Goal: Task Accomplishment & Management: Manage account settings

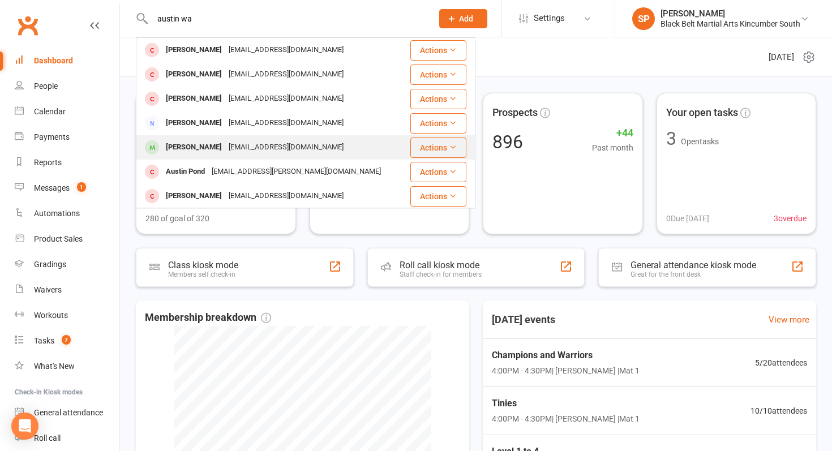
type input "austin wa"
click at [244, 156] on div "[PERSON_NAME] [EMAIL_ADDRESS][DOMAIN_NAME]" at bounding box center [273, 147] width 272 height 23
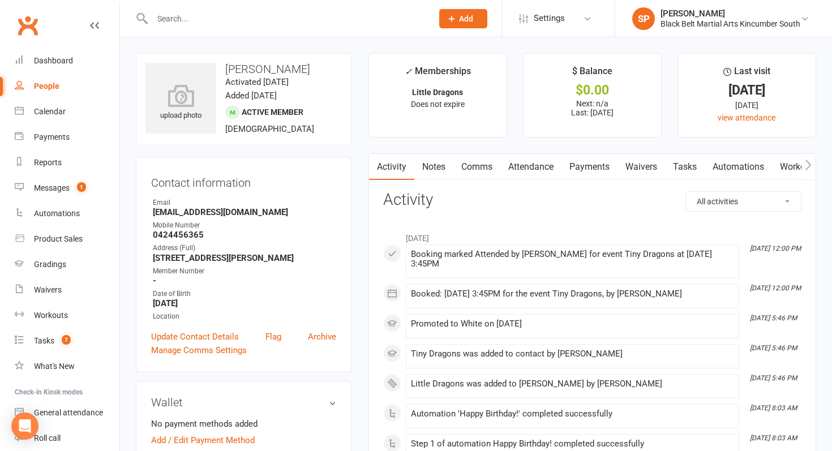
click at [637, 172] on link "Waivers" at bounding box center [642, 167] width 48 height 26
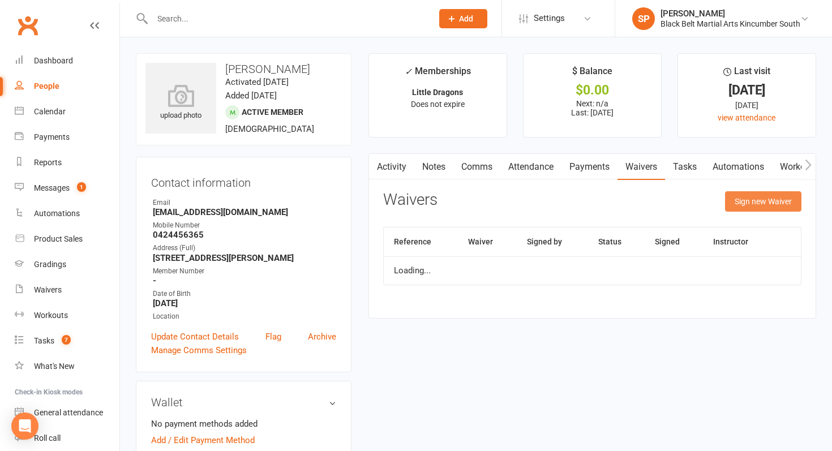
click at [781, 203] on button "Sign new Waiver" at bounding box center [763, 201] width 76 height 20
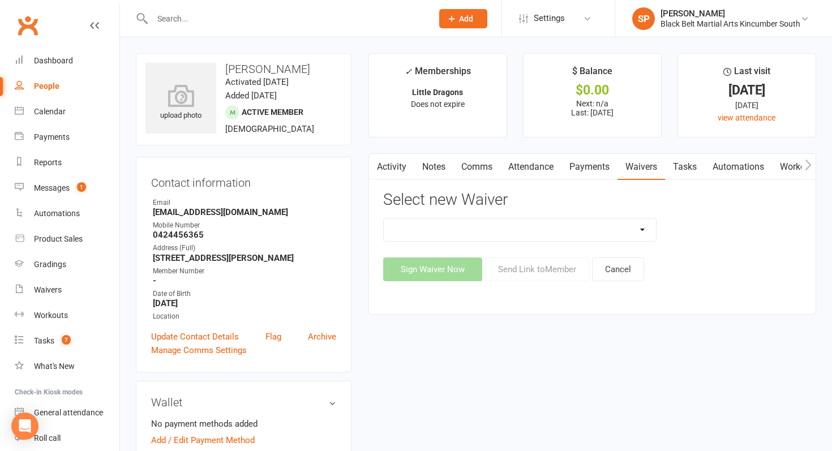
click at [597, 227] on select "Direct Debit Request Festival Enrolment Festival Trial Class Holiday Camp Waive…" at bounding box center [520, 230] width 272 height 23
select select "11213"
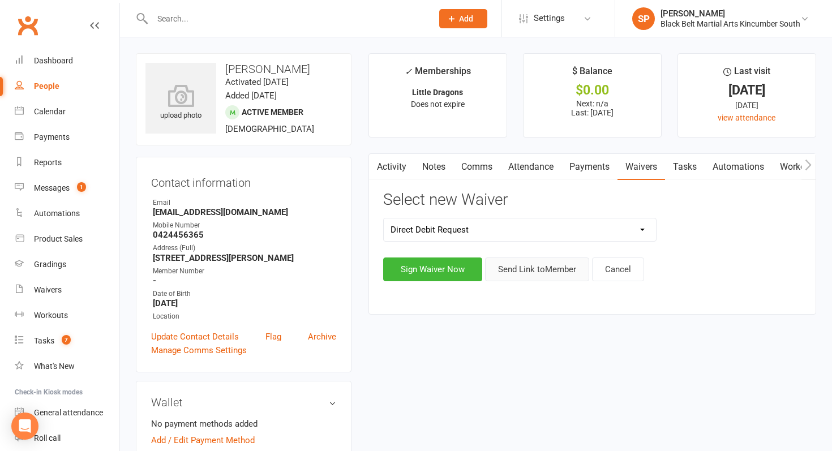
click at [556, 267] on button "Send Link to Member" at bounding box center [537, 270] width 104 height 24
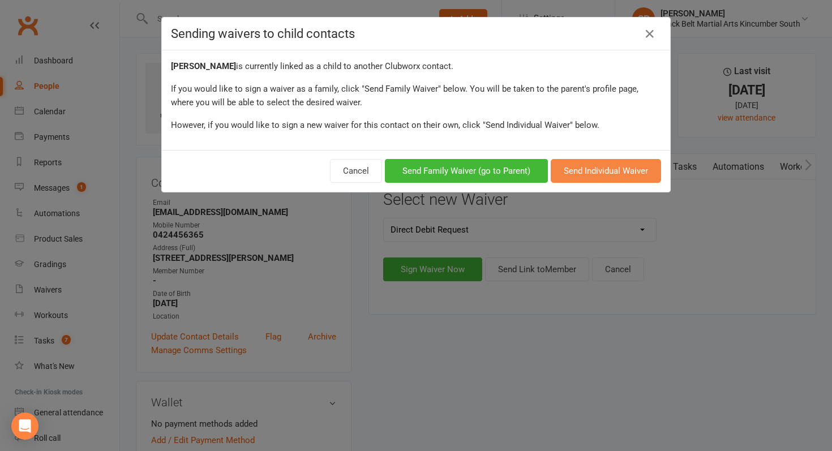
click at [596, 173] on button "Send Individual Waiver" at bounding box center [606, 171] width 110 height 24
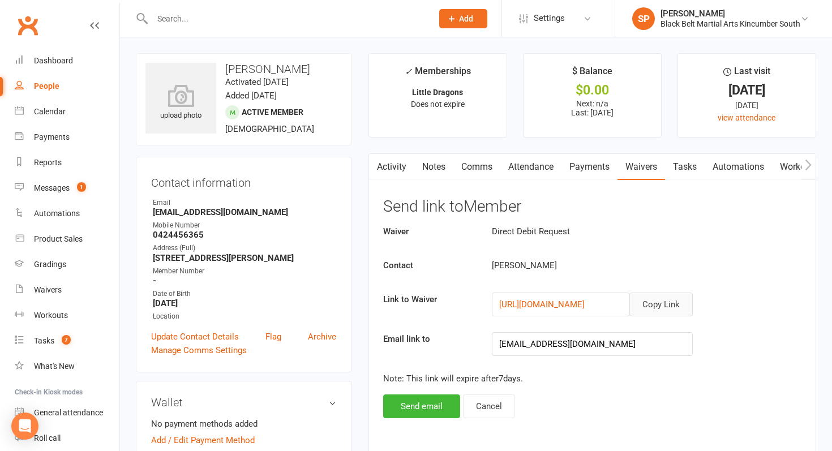
click at [667, 306] on button "Copy Link" at bounding box center [661, 305] width 63 height 24
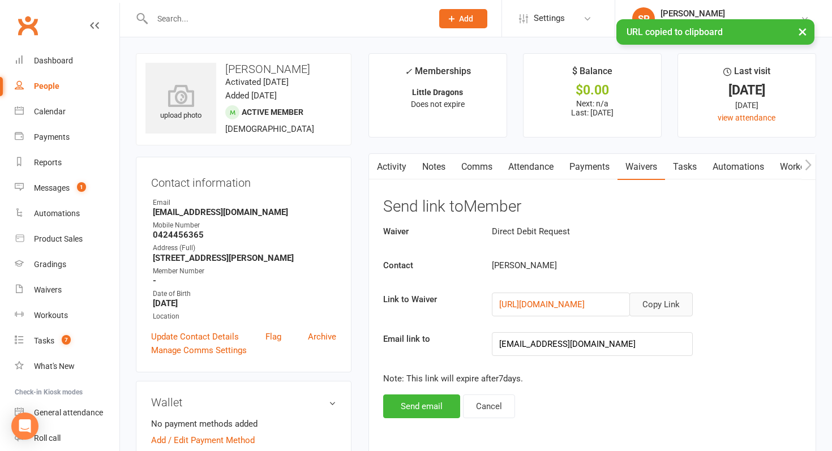
click at [476, 170] on link "Comms" at bounding box center [476, 167] width 47 height 26
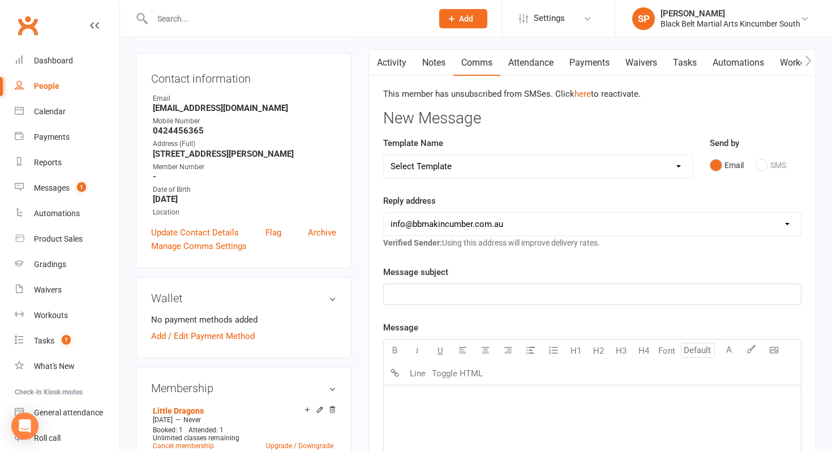
scroll to position [209, 0]
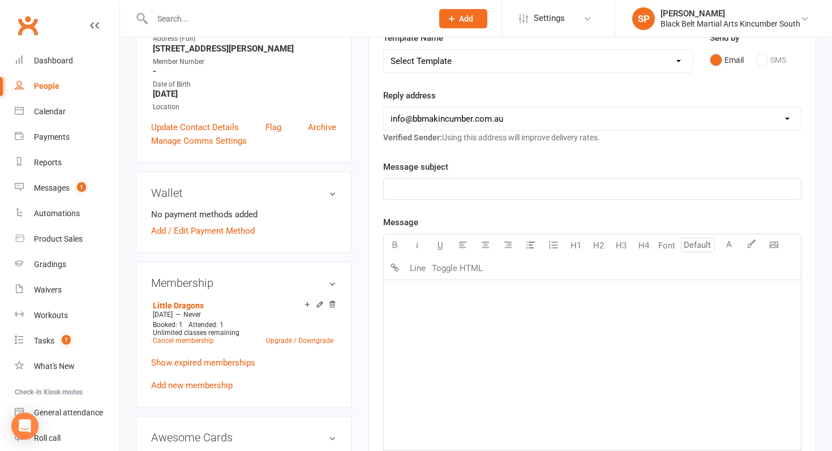
click at [530, 356] on div "﻿" at bounding box center [592, 365] width 417 height 170
click at [61, 112] on div "Calendar" at bounding box center [50, 111] width 32 height 9
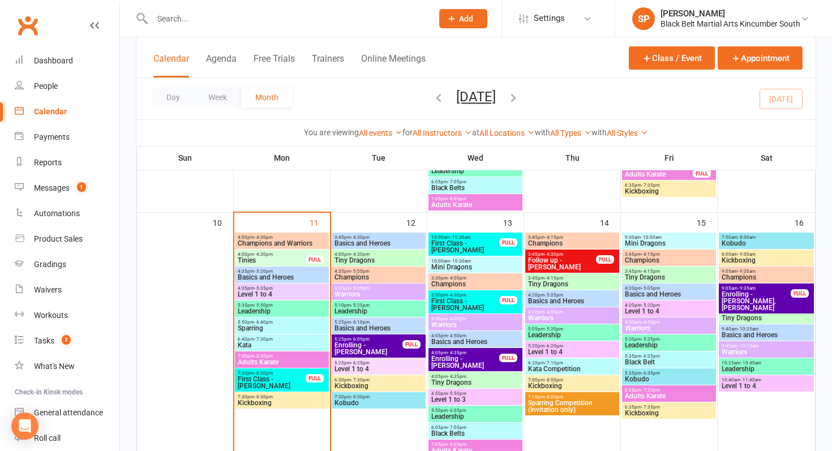
scroll to position [595, 0]
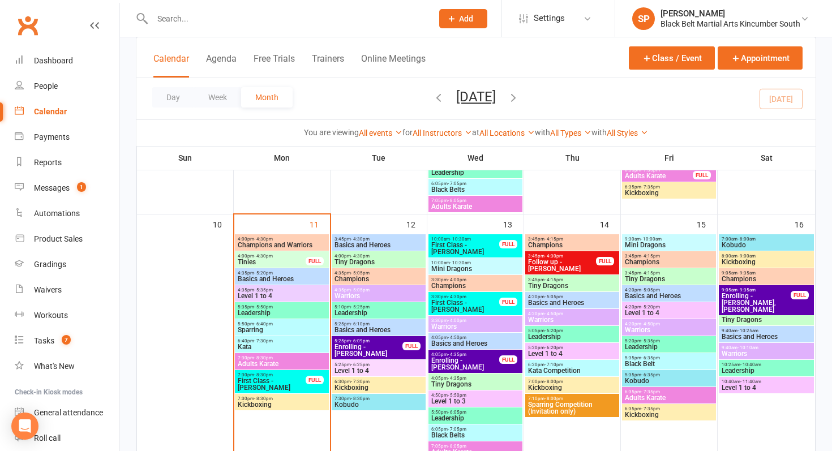
click at [290, 262] on span "Tinies" at bounding box center [271, 262] width 69 height 7
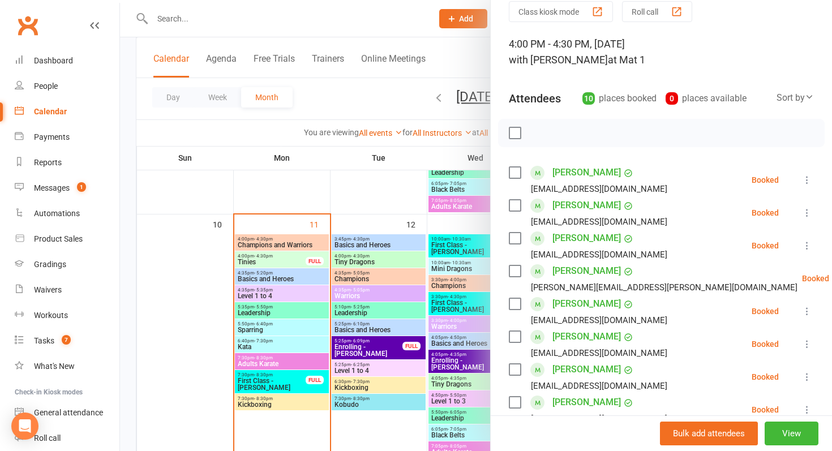
scroll to position [19, 0]
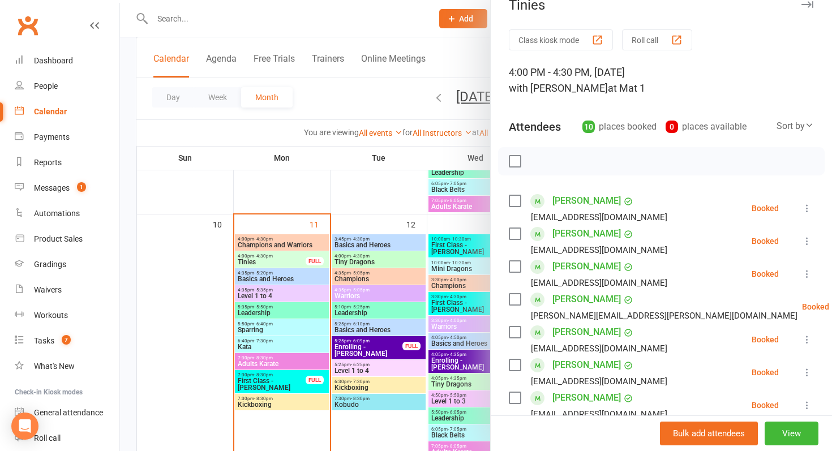
click at [306, 268] on div at bounding box center [476, 225] width 712 height 451
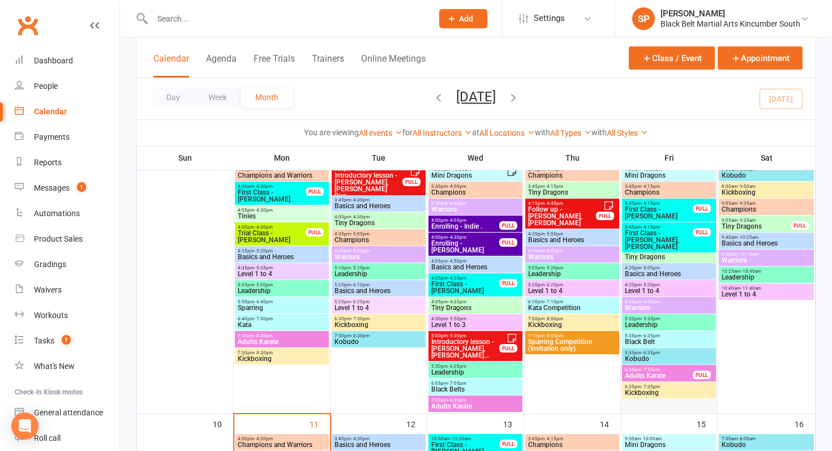
scroll to position [396, 0]
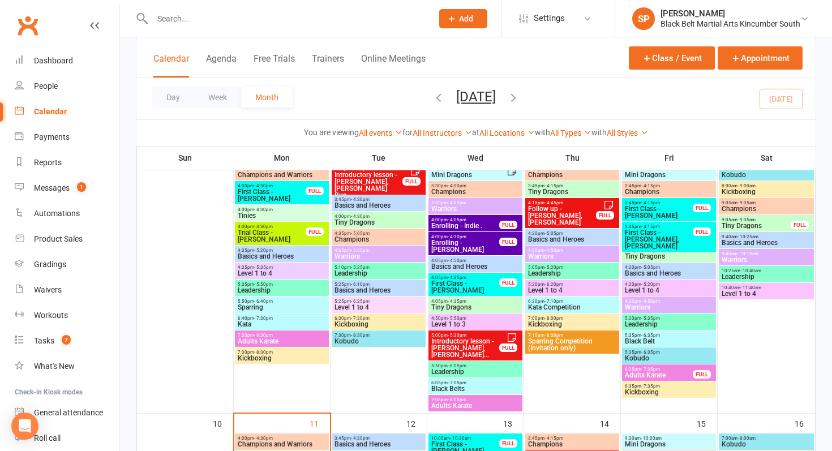
click at [674, 234] on span "First Class - [PERSON_NAME], [PERSON_NAME]" at bounding box center [658, 239] width 69 height 20
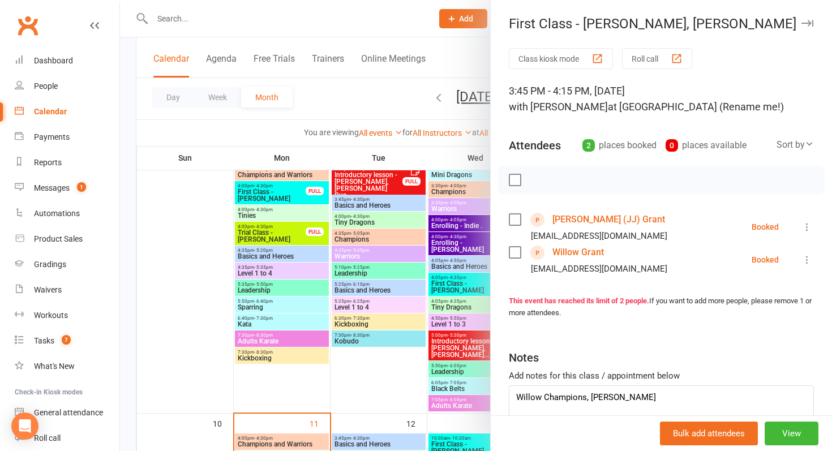
click at [455, 353] on div at bounding box center [476, 225] width 712 height 451
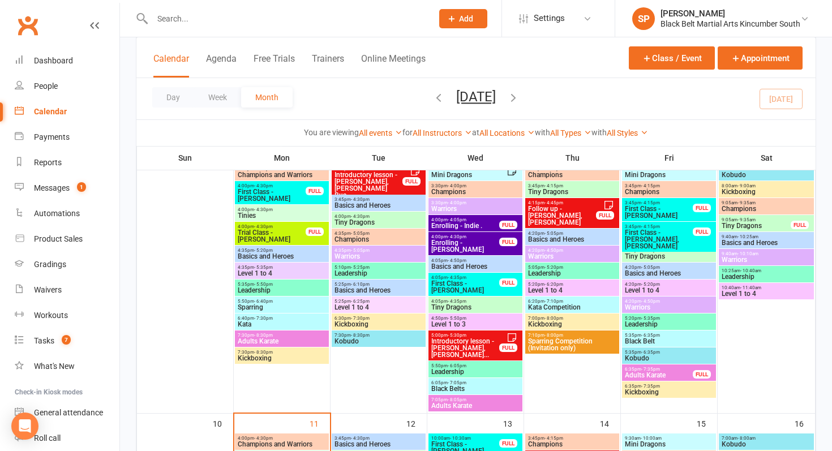
click at [666, 236] on span "First Class - [PERSON_NAME], [PERSON_NAME]" at bounding box center [658, 239] width 69 height 20
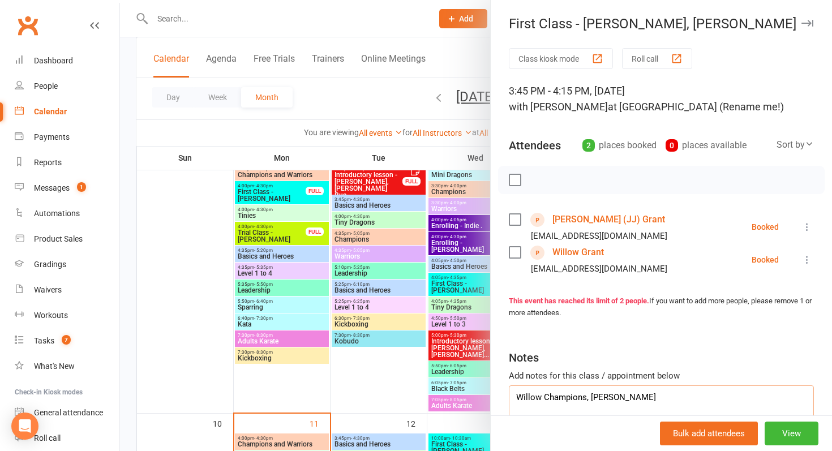
click at [670, 393] on textarea "Willow Champions, [PERSON_NAME]" at bounding box center [661, 404] width 305 height 37
type textarea "Willow Champions, [PERSON_NAME]. No show"
click at [409, 337] on div at bounding box center [476, 225] width 712 height 451
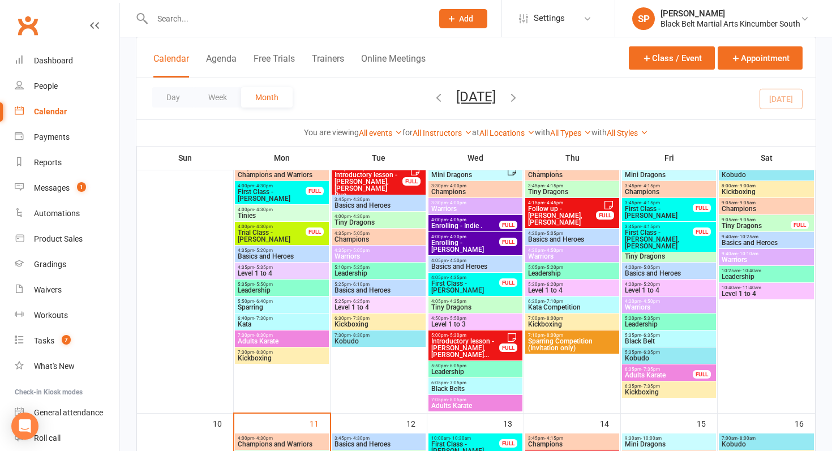
click at [661, 207] on span "First Class - [PERSON_NAME]" at bounding box center [658, 213] width 69 height 14
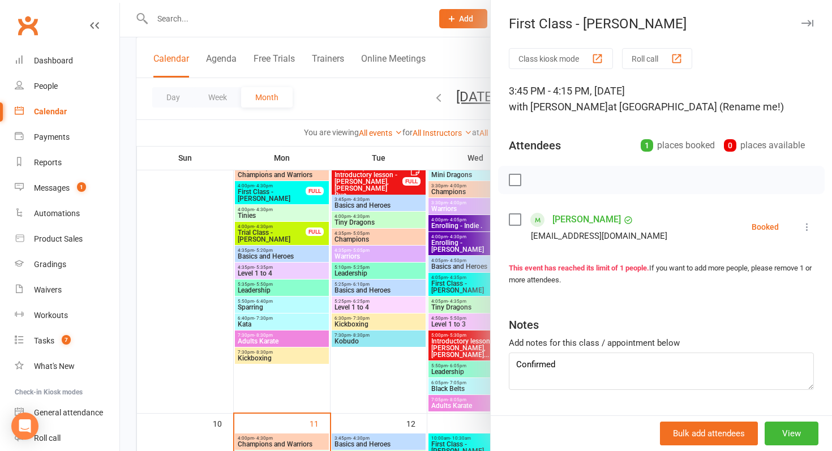
click at [416, 343] on div at bounding box center [476, 225] width 712 height 451
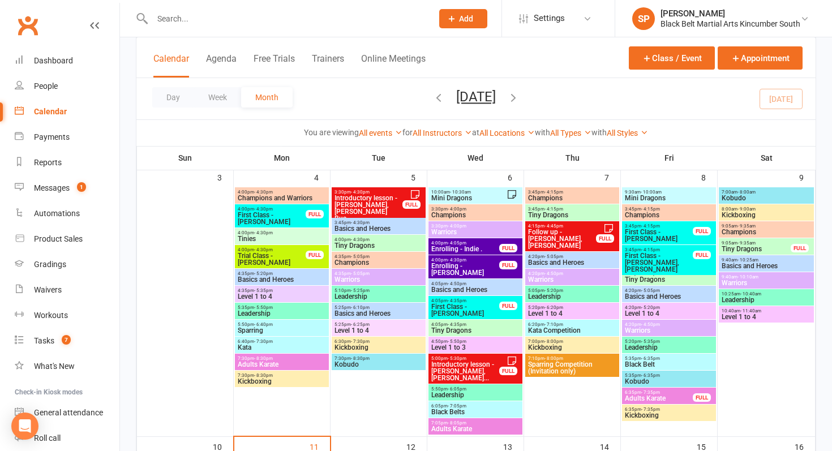
scroll to position [310, 0]
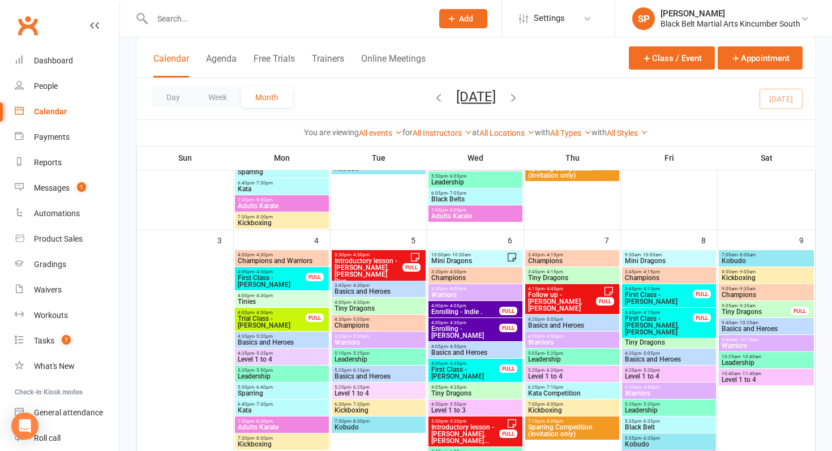
click at [567, 293] on span "Follow up - [PERSON_NAME], [PERSON_NAME]" at bounding box center [562, 302] width 69 height 20
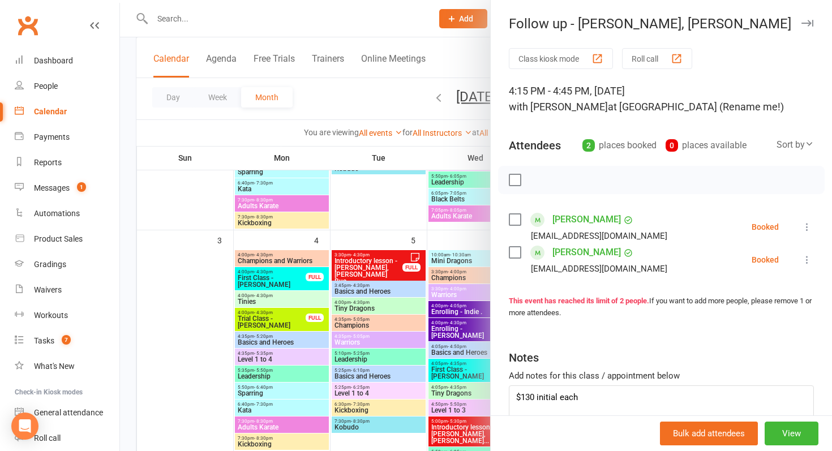
click at [408, 354] on div at bounding box center [476, 225] width 712 height 451
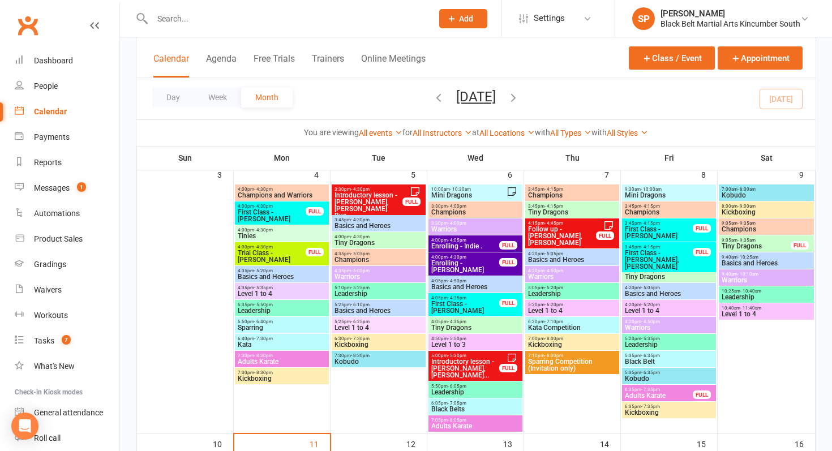
scroll to position [389, 0]
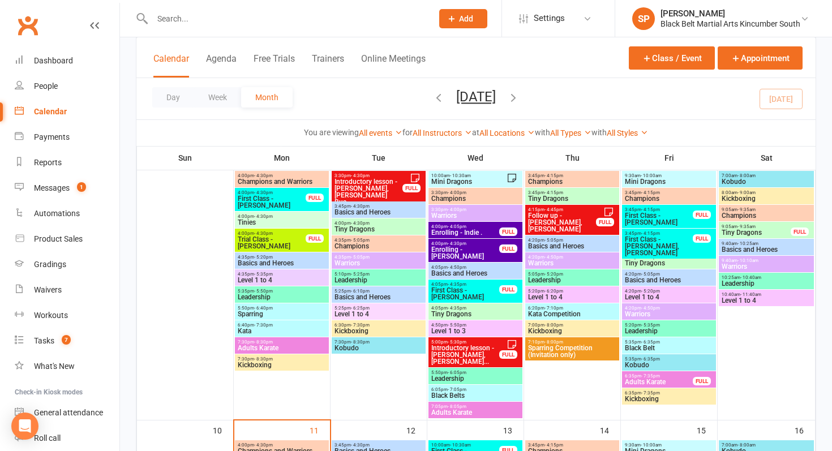
click at [474, 293] on span "First Class - [PERSON_NAME]" at bounding box center [465, 294] width 69 height 14
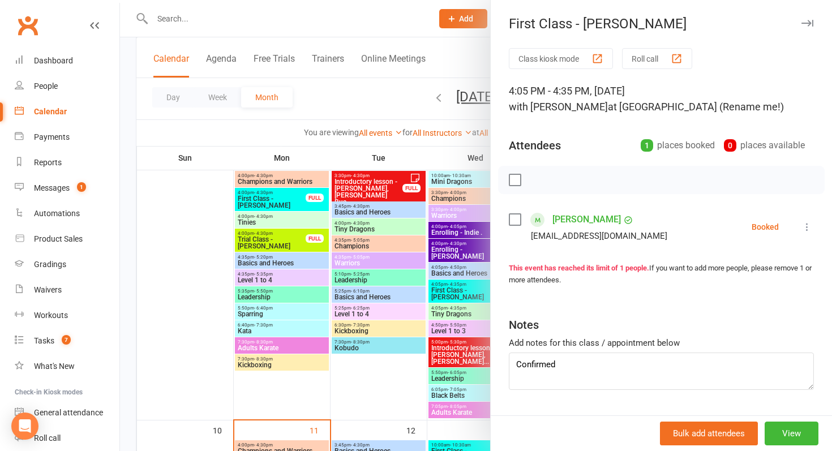
click at [474, 293] on div at bounding box center [476, 225] width 712 height 451
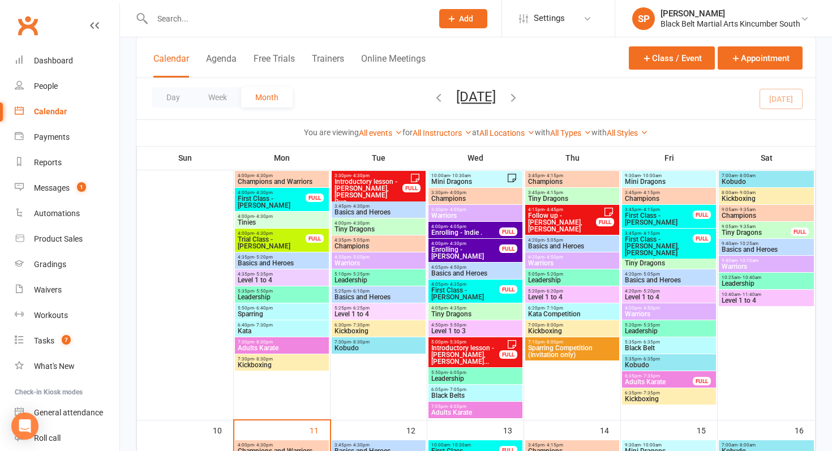
click at [465, 249] on span "Enrolling - [PERSON_NAME]" at bounding box center [465, 253] width 69 height 14
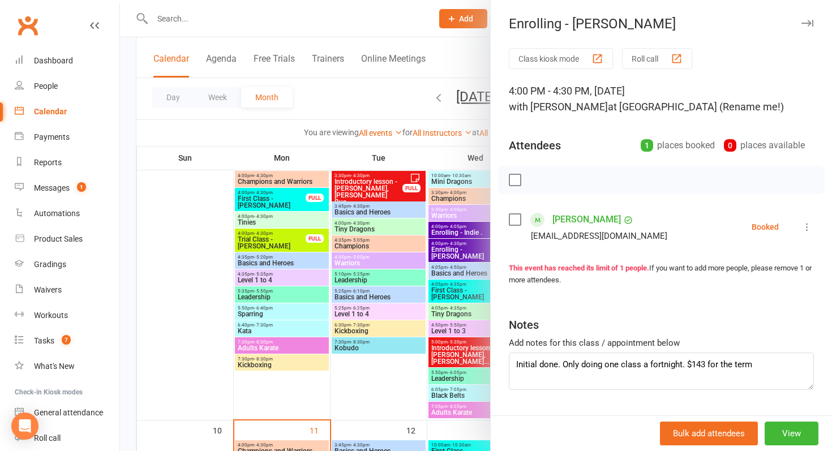
click at [465, 249] on div at bounding box center [476, 225] width 712 height 451
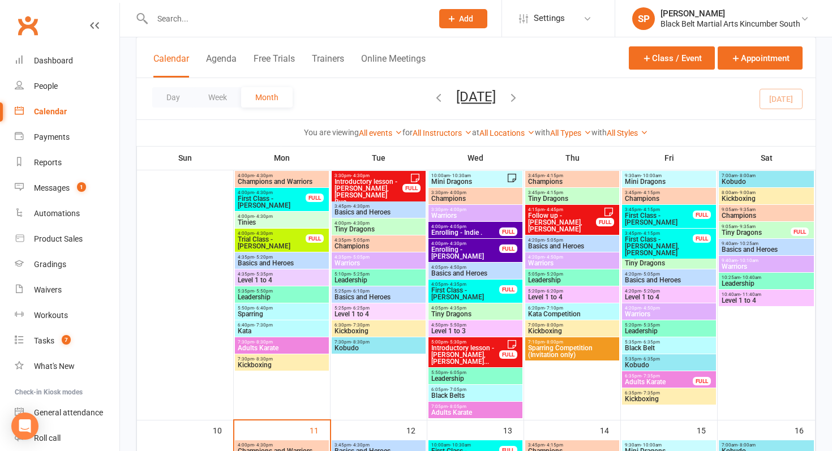
click at [476, 351] on span "Introductory lesson - [PERSON_NAME], [PERSON_NAME]..." at bounding box center [465, 355] width 69 height 20
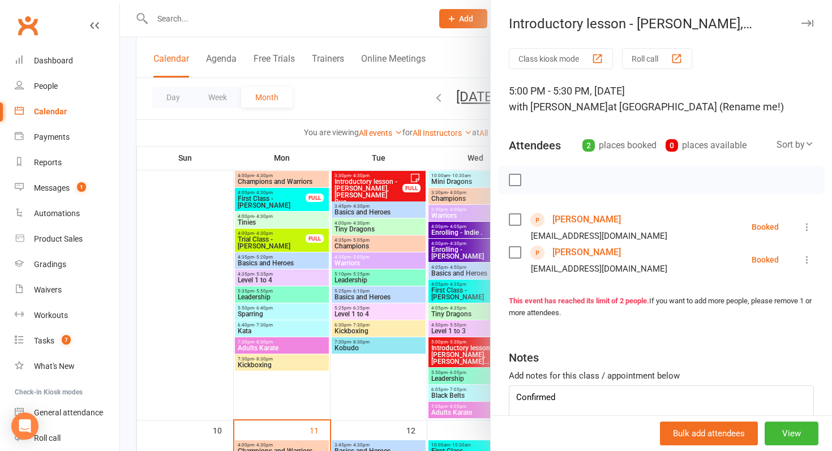
click at [476, 351] on div at bounding box center [476, 225] width 712 height 451
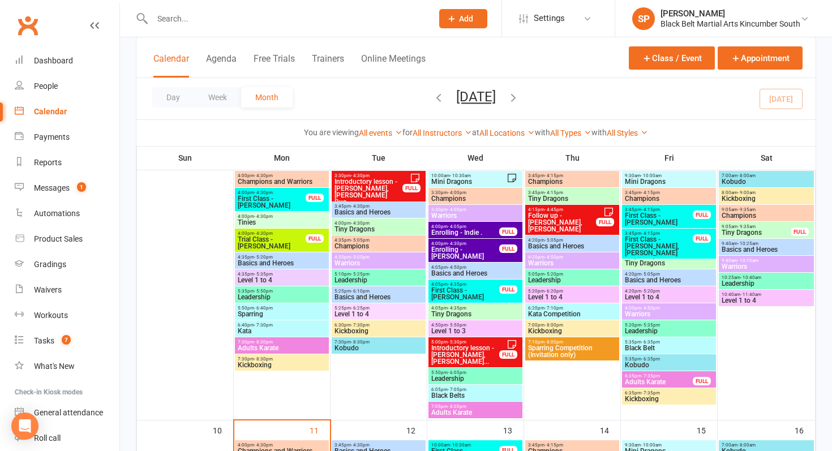
click at [478, 351] on span "Introductory lesson - [PERSON_NAME], [PERSON_NAME]..." at bounding box center [465, 355] width 69 height 20
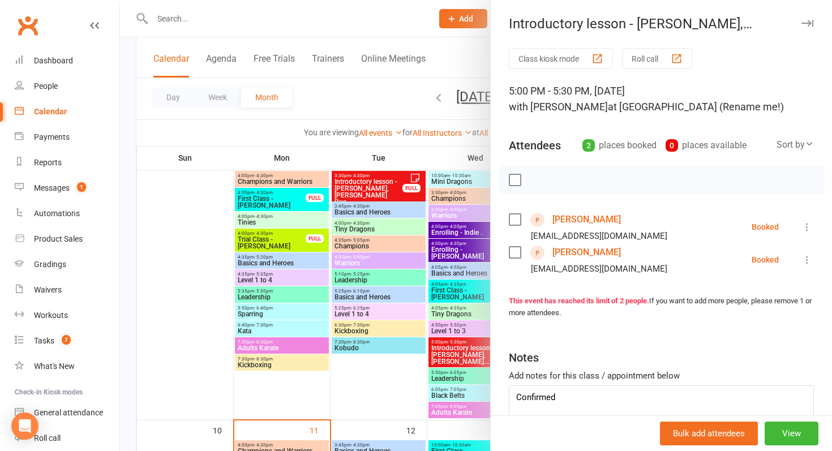
click at [449, 306] on div at bounding box center [476, 225] width 712 height 451
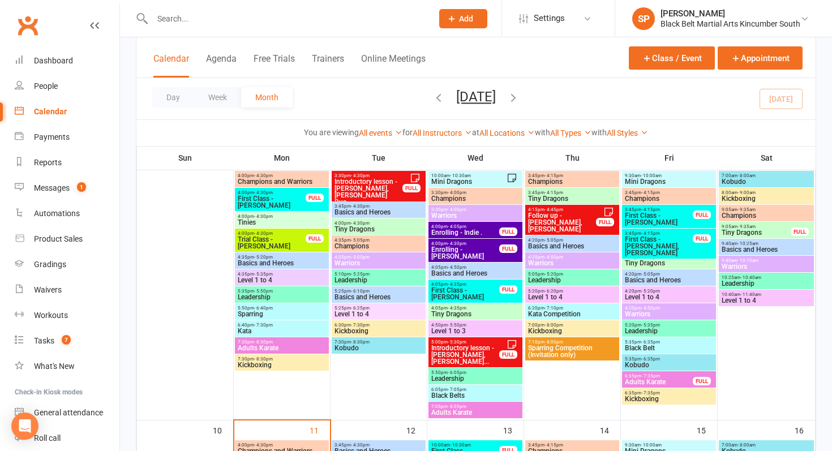
click at [453, 292] on span "First Class - [PERSON_NAME]" at bounding box center [465, 294] width 69 height 14
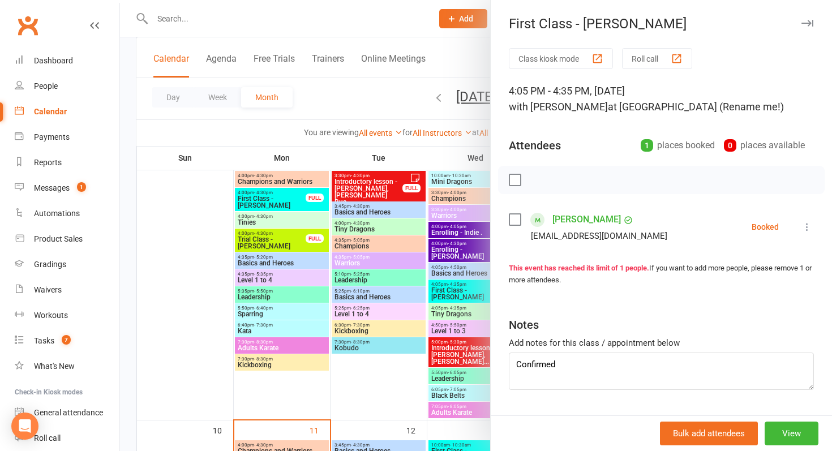
click at [434, 352] on div at bounding box center [476, 225] width 712 height 451
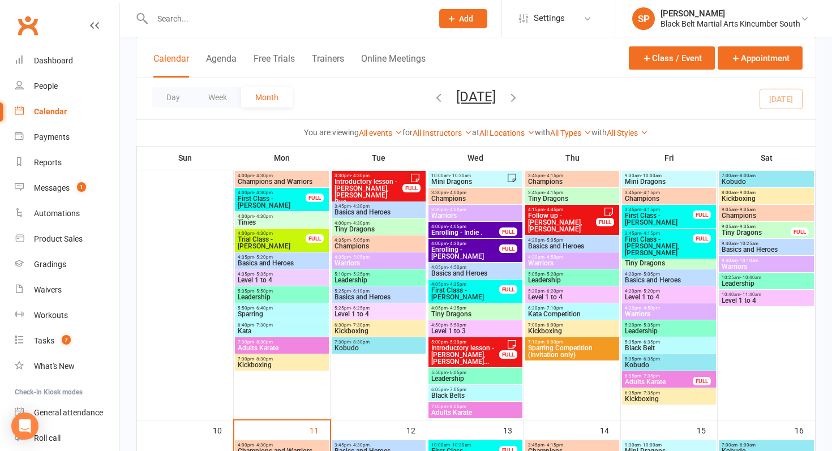
click at [448, 352] on span "Introductory lesson - [PERSON_NAME], [PERSON_NAME]..." at bounding box center [465, 355] width 69 height 20
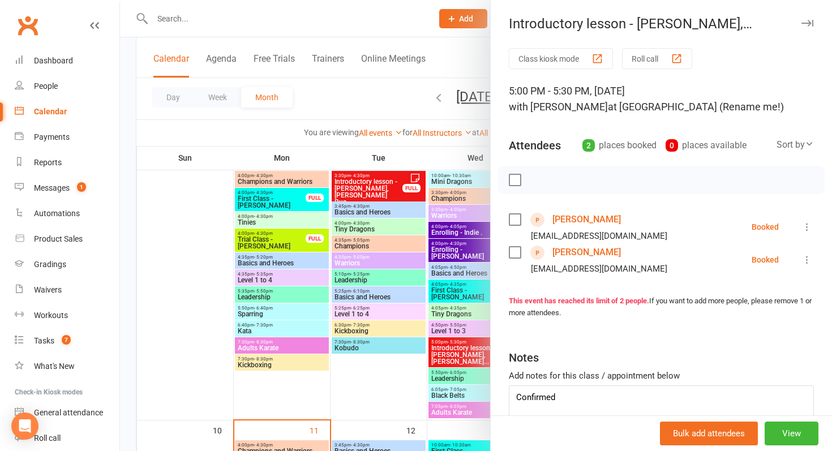
click at [391, 359] on div at bounding box center [476, 225] width 712 height 451
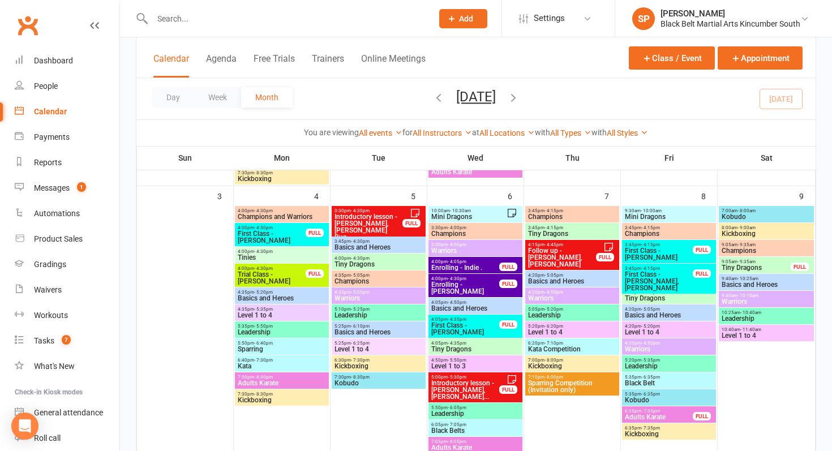
scroll to position [353, 0]
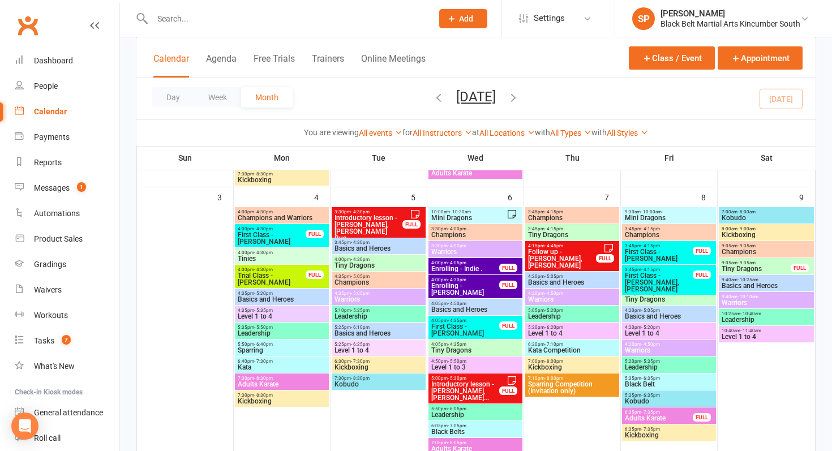
click at [457, 268] on span "Enrolling - Indie ." at bounding box center [465, 269] width 69 height 7
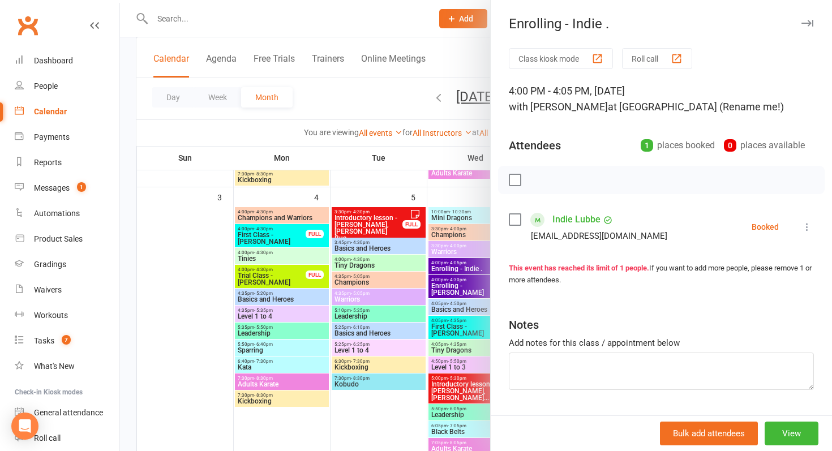
click at [364, 256] on div at bounding box center [476, 225] width 712 height 451
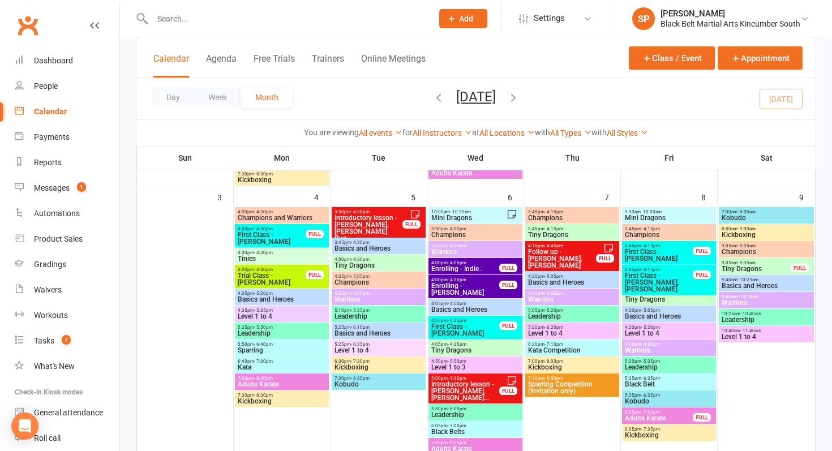
click at [276, 229] on span "4:00pm - 4:30pm" at bounding box center [271, 228] width 69 height 5
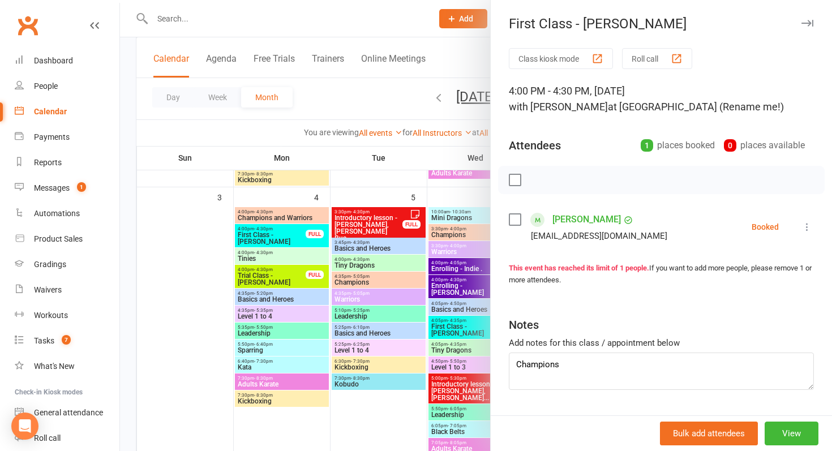
click at [274, 266] on div at bounding box center [476, 225] width 712 height 451
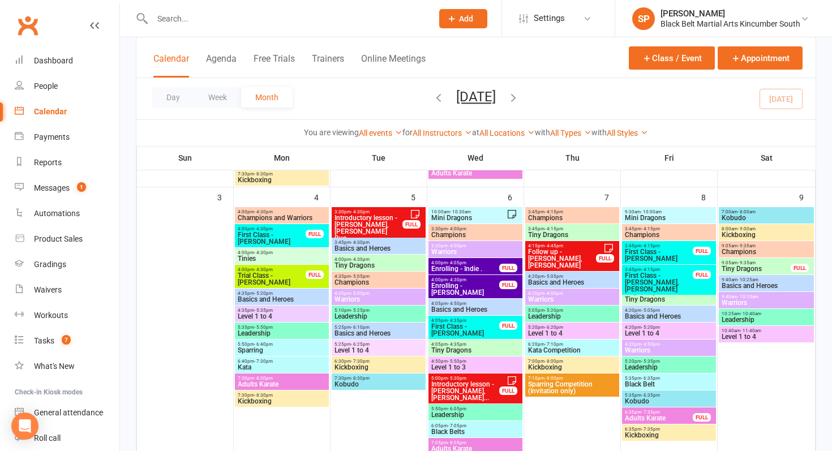
click at [276, 278] on span "Trial Class - [PERSON_NAME]" at bounding box center [271, 279] width 69 height 14
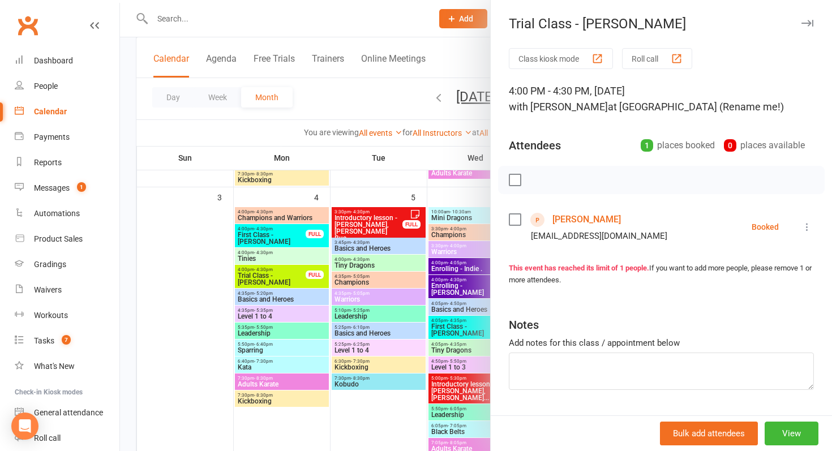
click at [276, 278] on div at bounding box center [476, 225] width 712 height 451
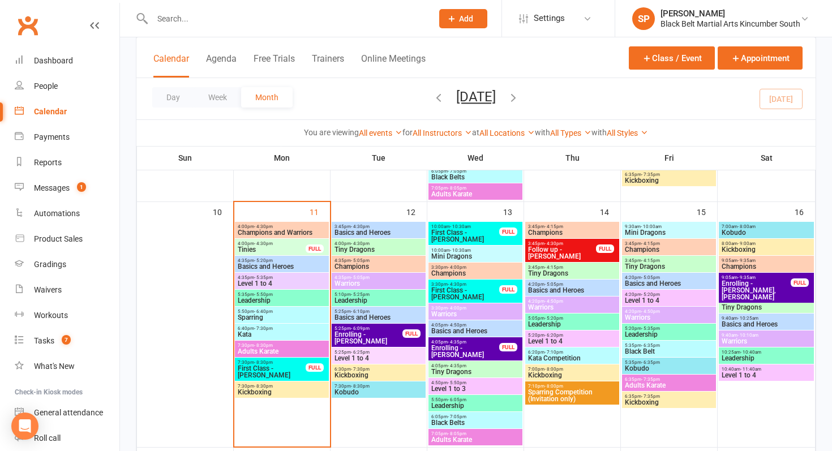
scroll to position [609, 0]
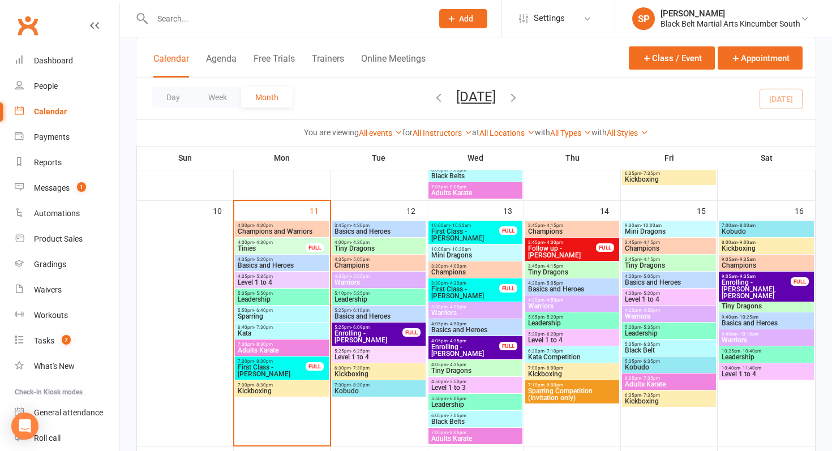
click at [751, 296] on div "9:05am - 9:35am Tiny Dragons" at bounding box center [766, 304] width 95 height 16
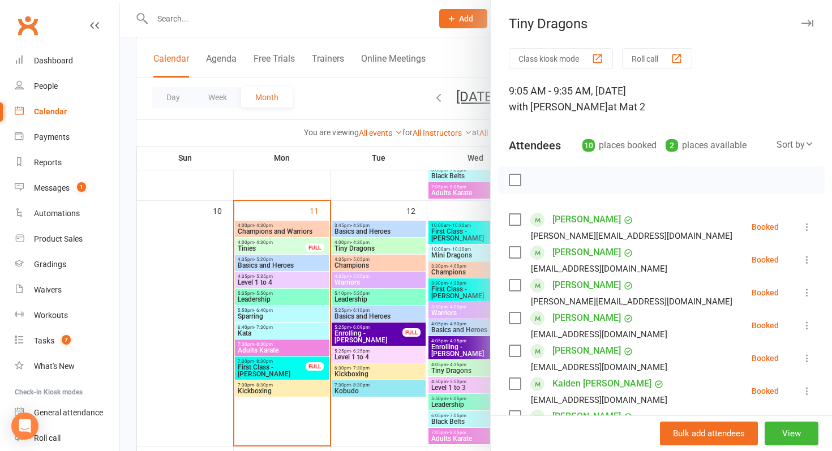
click at [422, 288] on div at bounding box center [476, 225] width 712 height 451
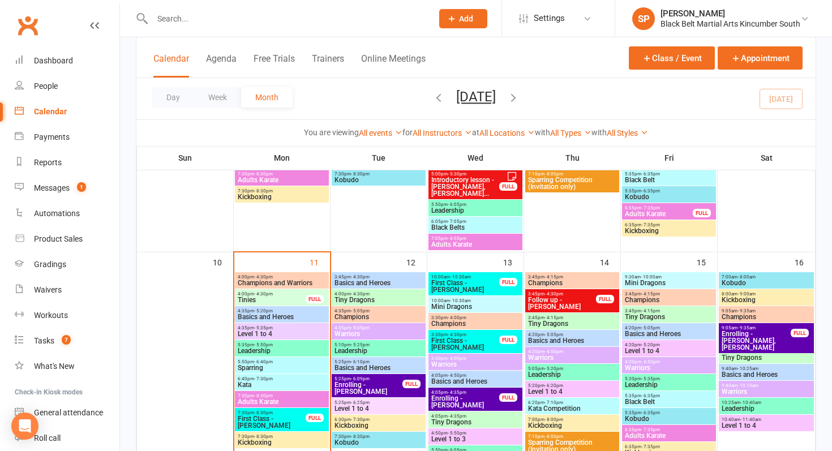
scroll to position [513, 0]
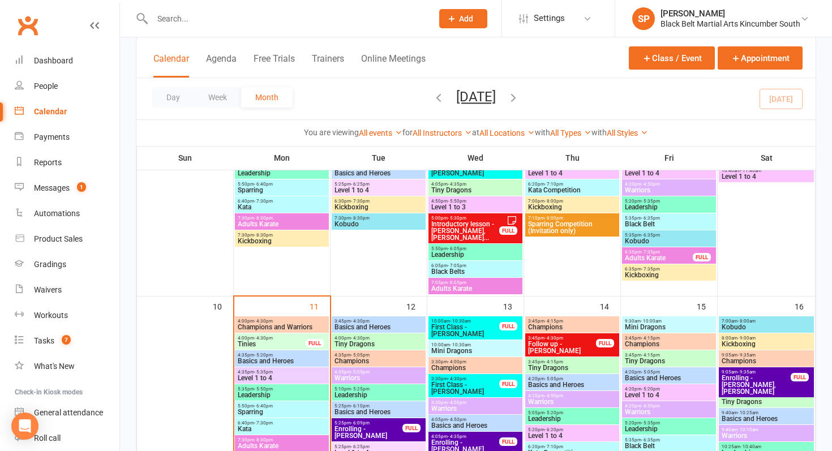
click at [756, 396] on span "9:05am - 9:35am" at bounding box center [766, 395] width 91 height 5
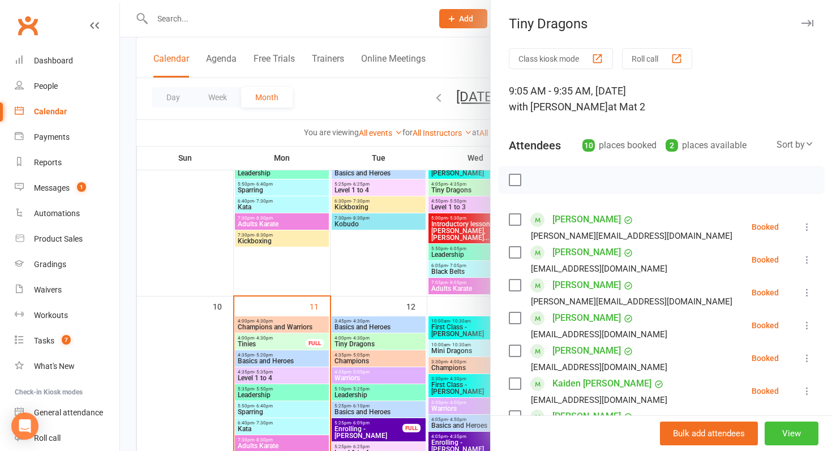
click at [791, 433] on button "View" at bounding box center [792, 434] width 54 height 24
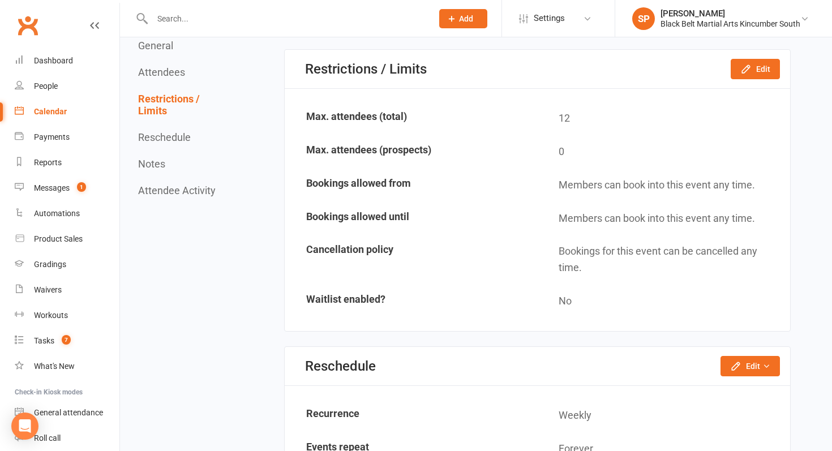
scroll to position [1023, 0]
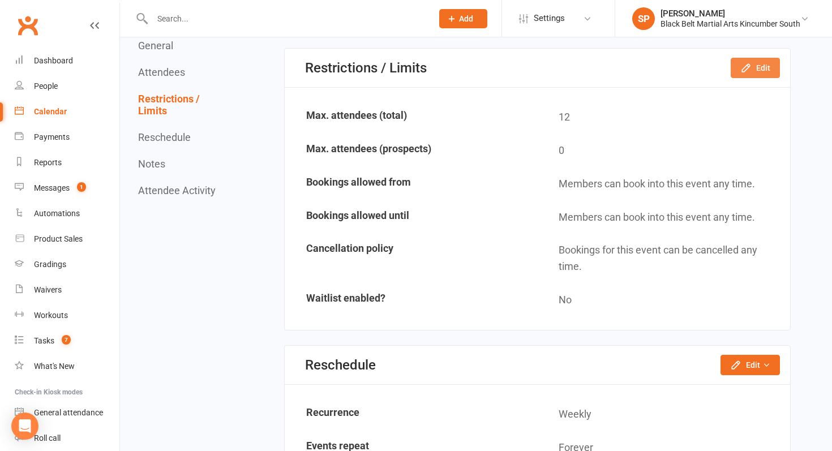
click at [743, 62] on button "Edit" at bounding box center [755, 68] width 49 height 20
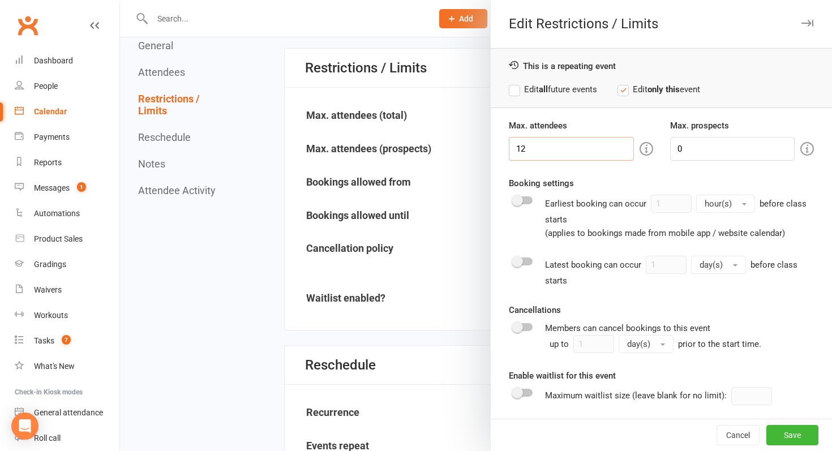
click at [562, 147] on input "12" at bounding box center [571, 149] width 125 height 24
type input "11"
click at [801, 426] on button "Save" at bounding box center [793, 435] width 52 height 20
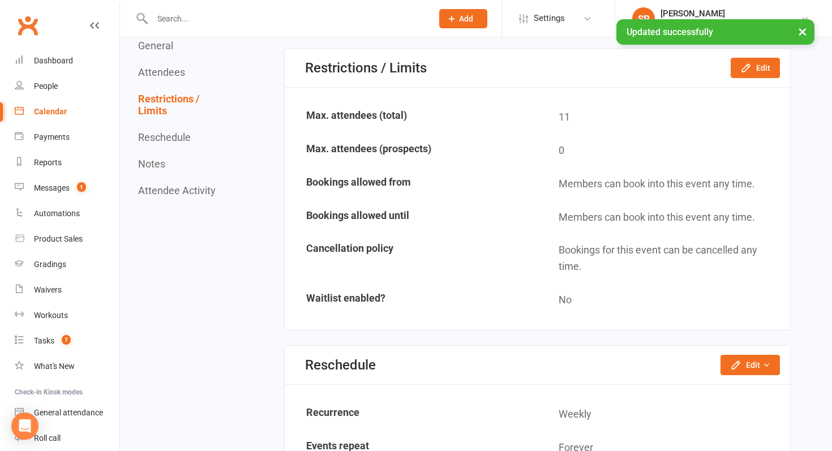
click at [77, 116] on link "Calendar" at bounding box center [67, 111] width 105 height 25
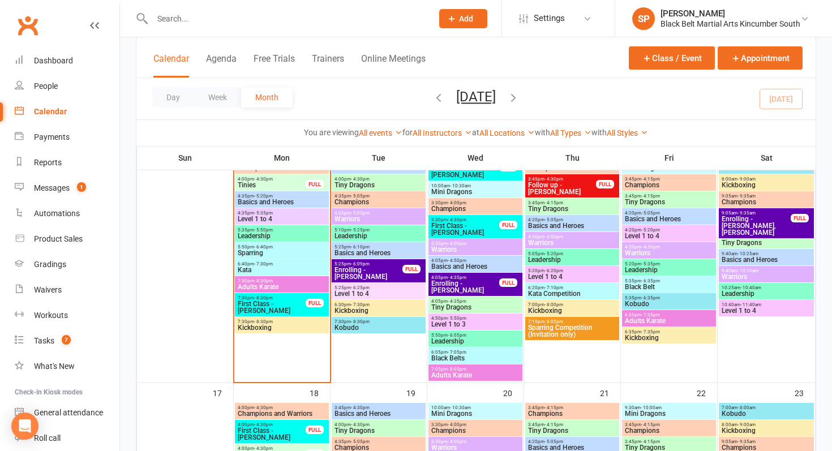
scroll to position [632, 0]
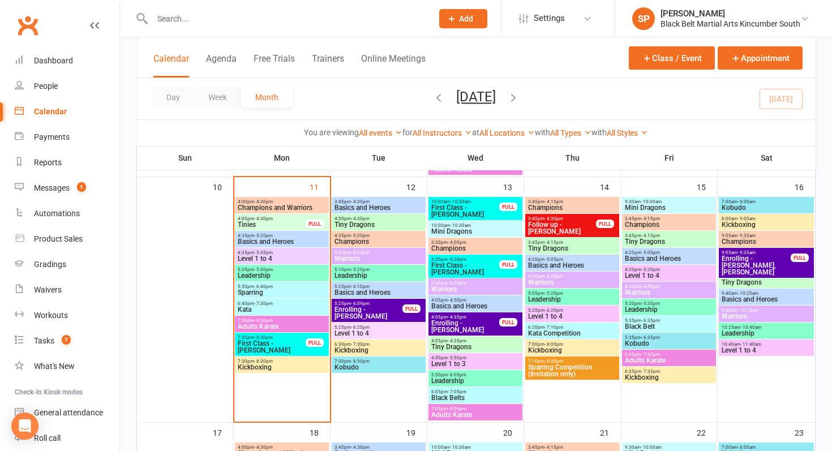
click at [745, 276] on span "- 9:35am" at bounding box center [747, 276] width 18 height 5
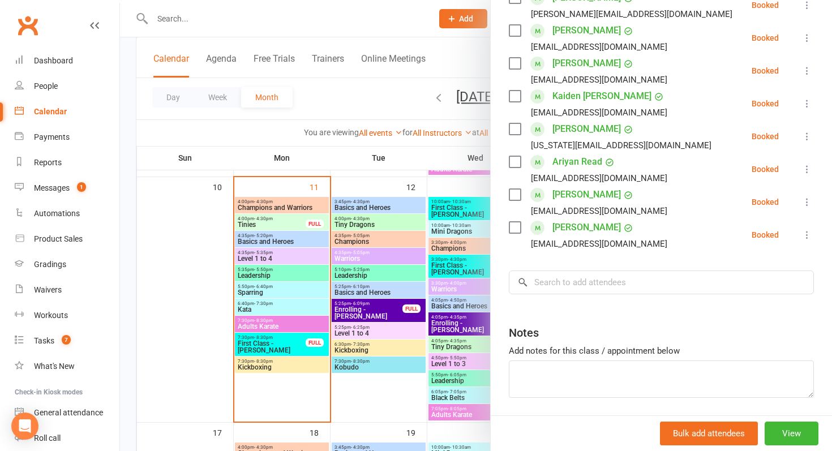
scroll to position [327, 0]
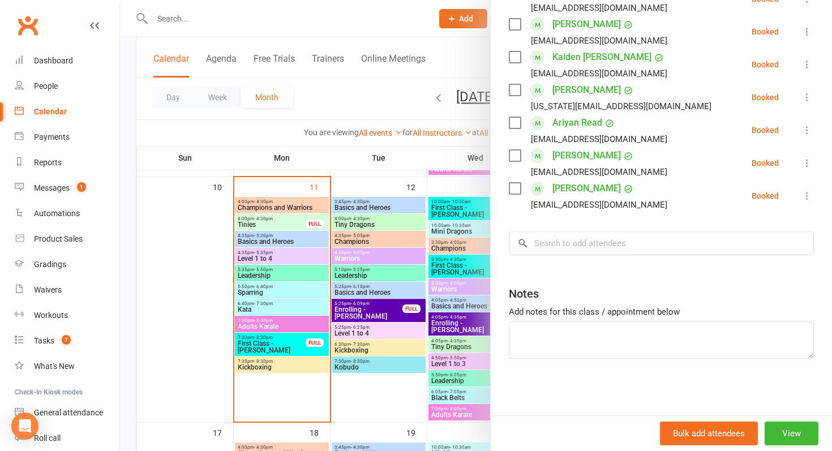
click at [414, 277] on div at bounding box center [476, 225] width 712 height 451
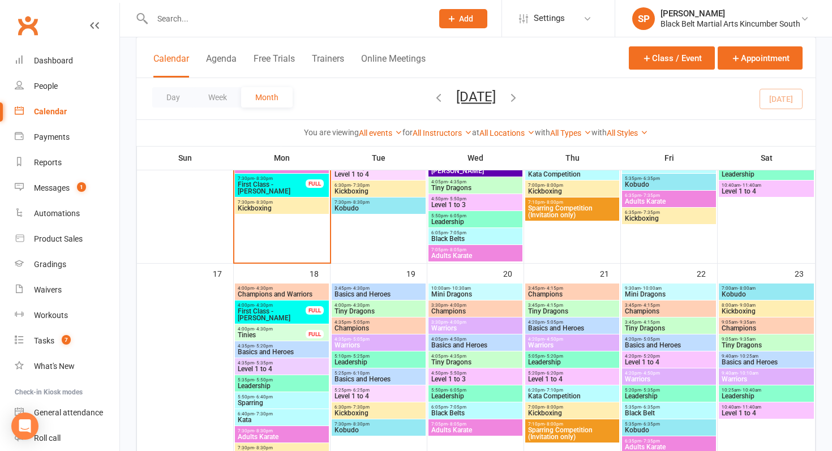
scroll to position [867, 0]
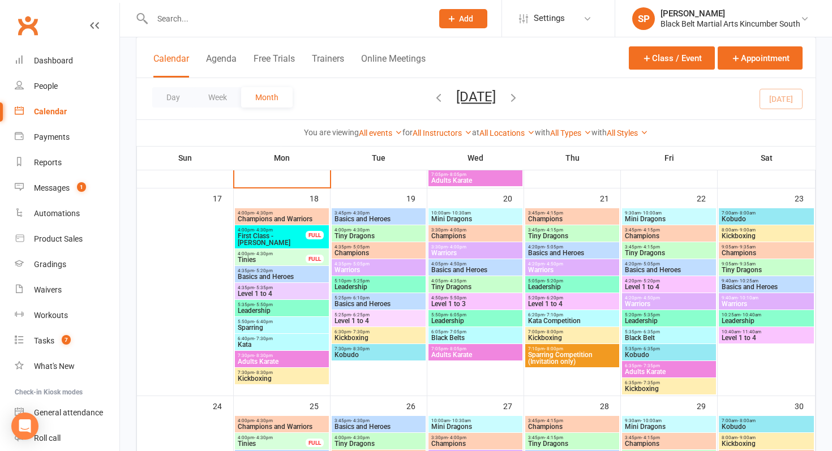
click at [773, 263] on span "9:05am - 9:35am" at bounding box center [766, 264] width 91 height 5
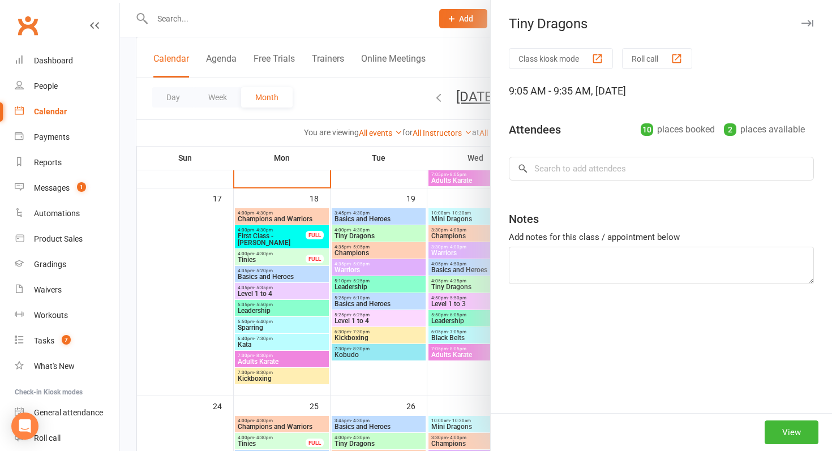
click at [432, 258] on div at bounding box center [476, 225] width 712 height 451
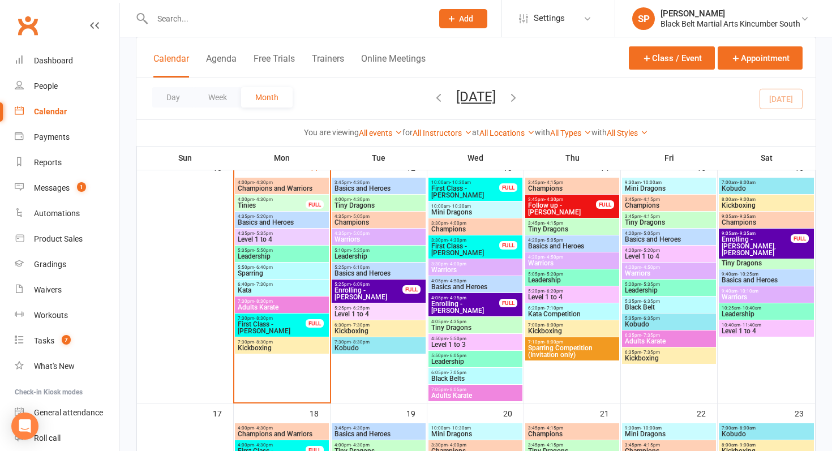
scroll to position [661, 0]
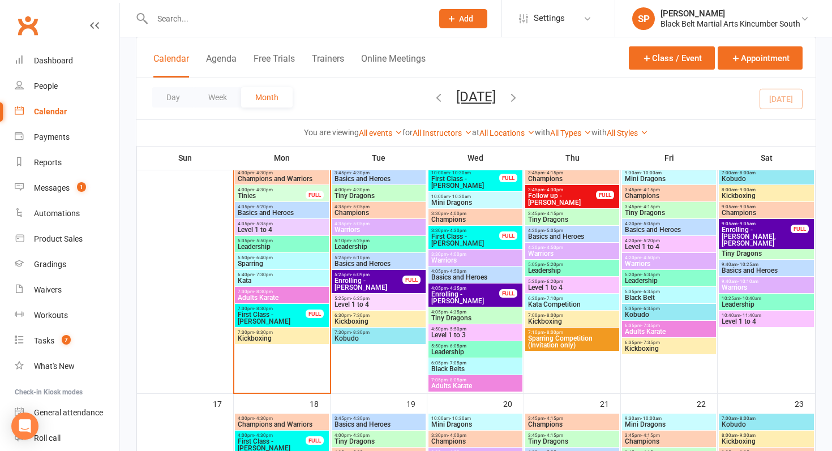
click at [760, 251] on span "Tiny Dragons" at bounding box center [766, 253] width 91 height 7
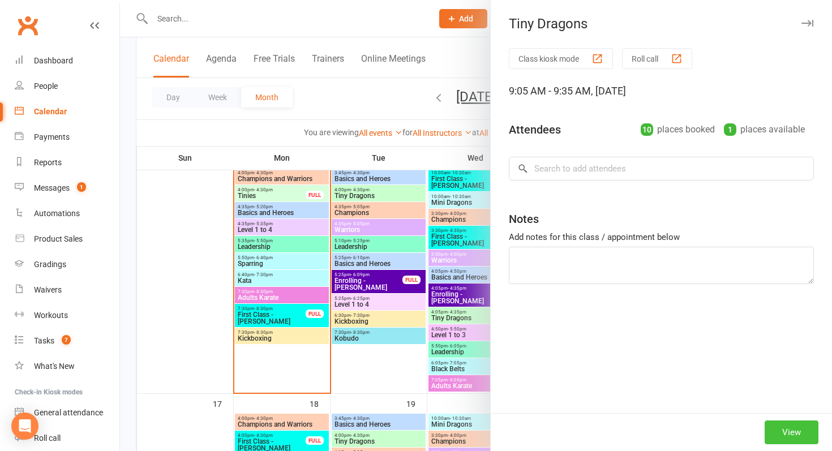
click at [800, 435] on button "View" at bounding box center [792, 433] width 54 height 24
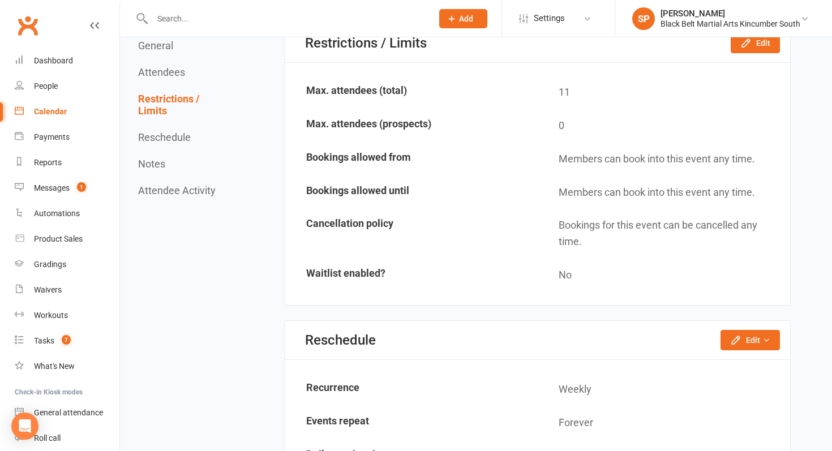
scroll to position [1022, 0]
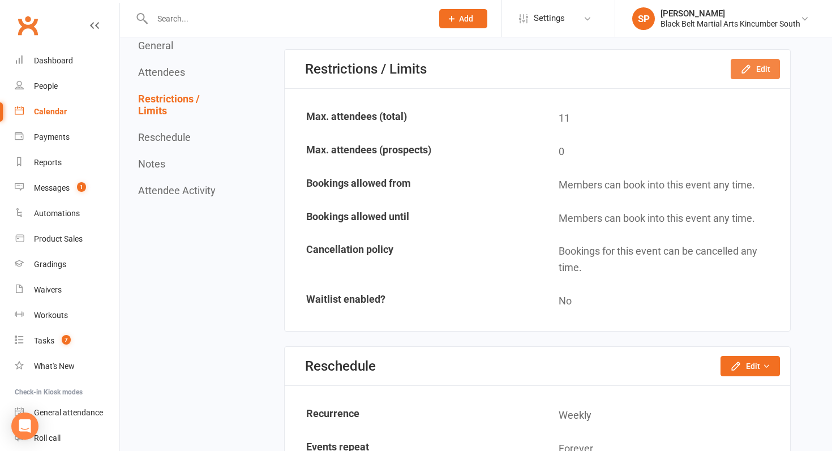
click at [746, 72] on icon "button" at bounding box center [745, 68] width 7 height 7
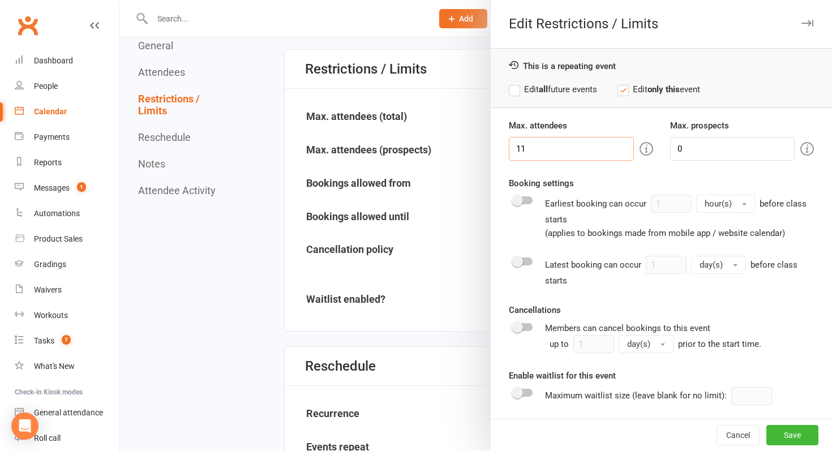
click at [561, 145] on input "11" at bounding box center [571, 149] width 125 height 24
type input "10"
click at [520, 85] on label "Edit all future events" at bounding box center [553, 90] width 88 height 14
click at [803, 439] on button "Save" at bounding box center [793, 435] width 52 height 20
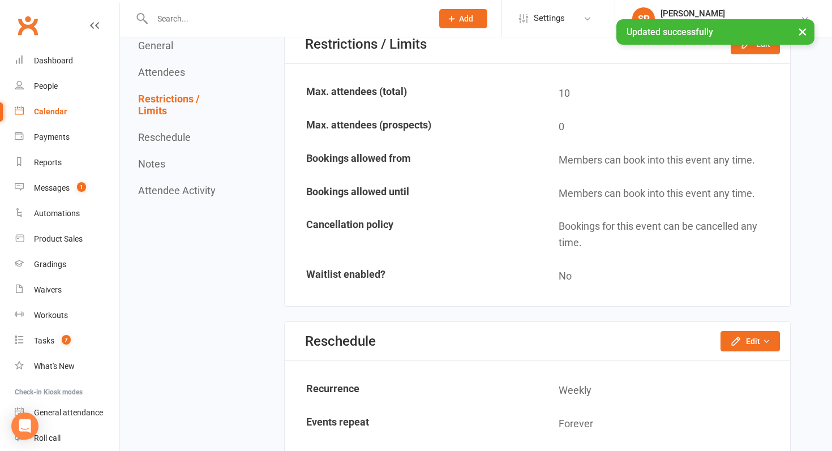
scroll to position [999, 0]
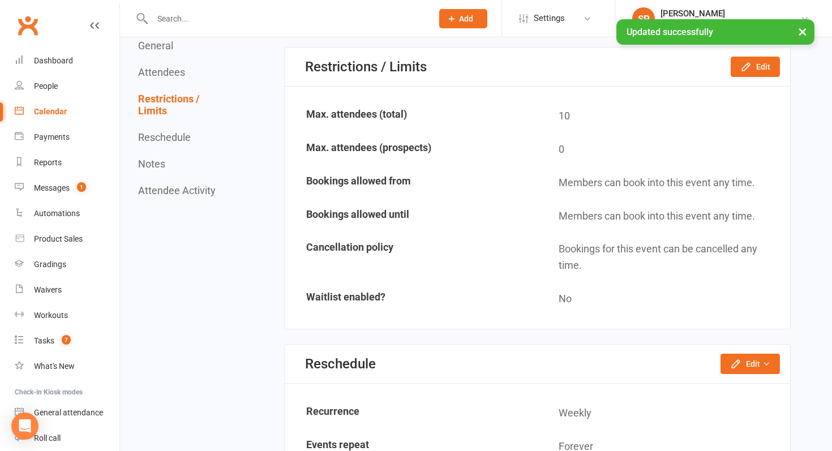
click at [55, 109] on div "Calendar" at bounding box center [50, 111] width 33 height 9
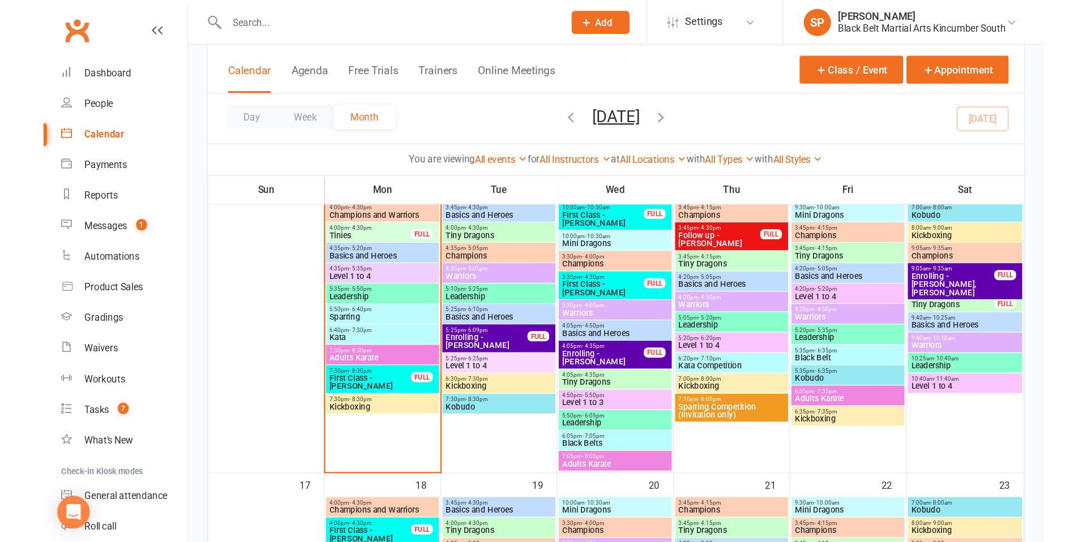
scroll to position [661, 0]
